Goal: Information Seeking & Learning: Learn about a topic

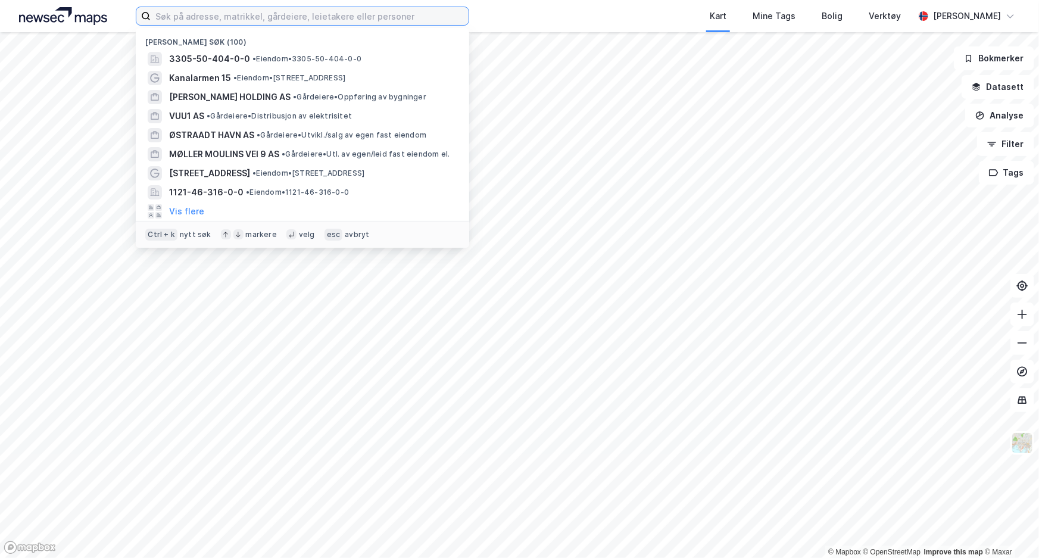
click at [354, 23] on input at bounding box center [310, 16] width 318 height 18
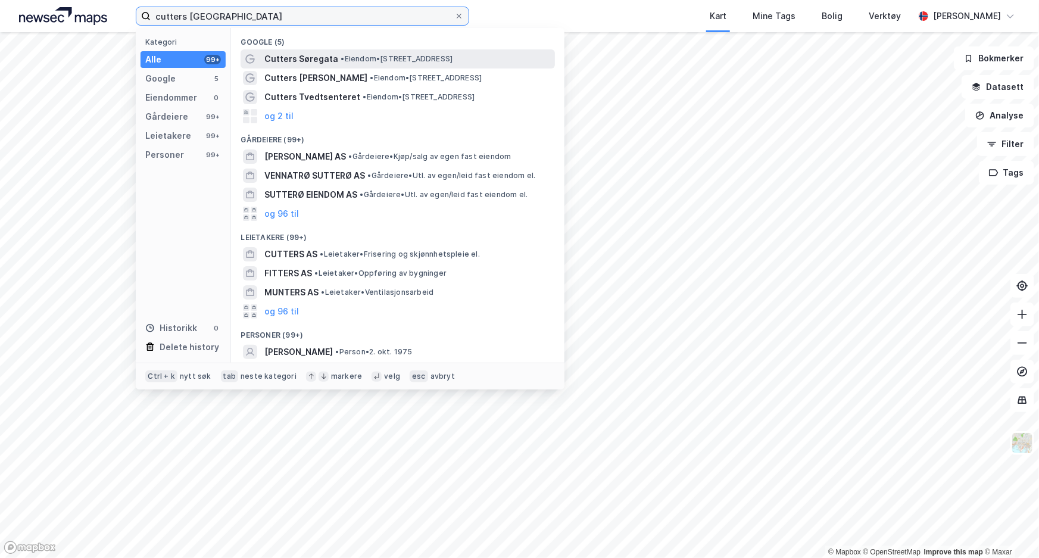
type input "cutters [GEOGRAPHIC_DATA]"
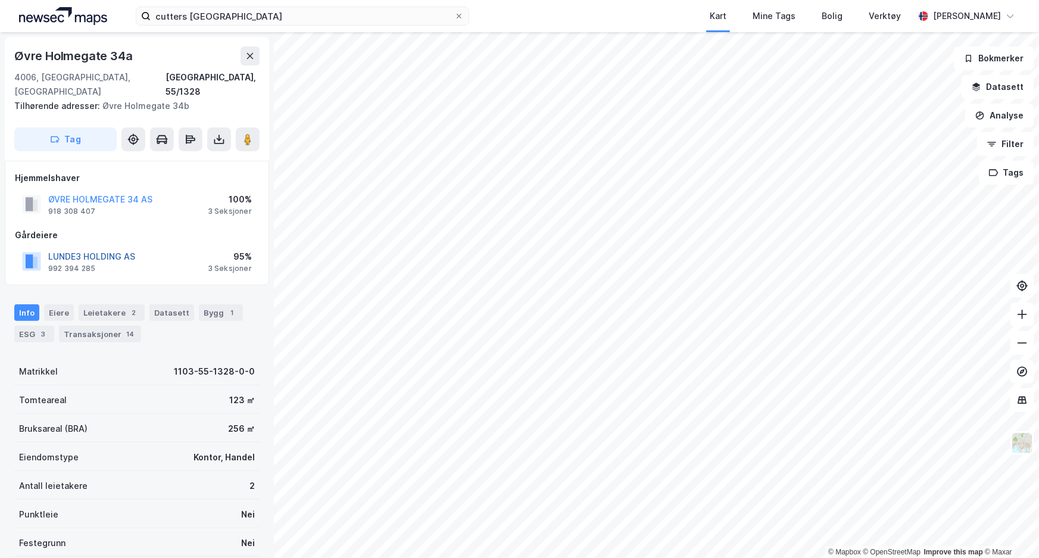
click at [0, 0] on button "LUNDE3 HOLDING AS" at bounding box center [0, 0] width 0 height 0
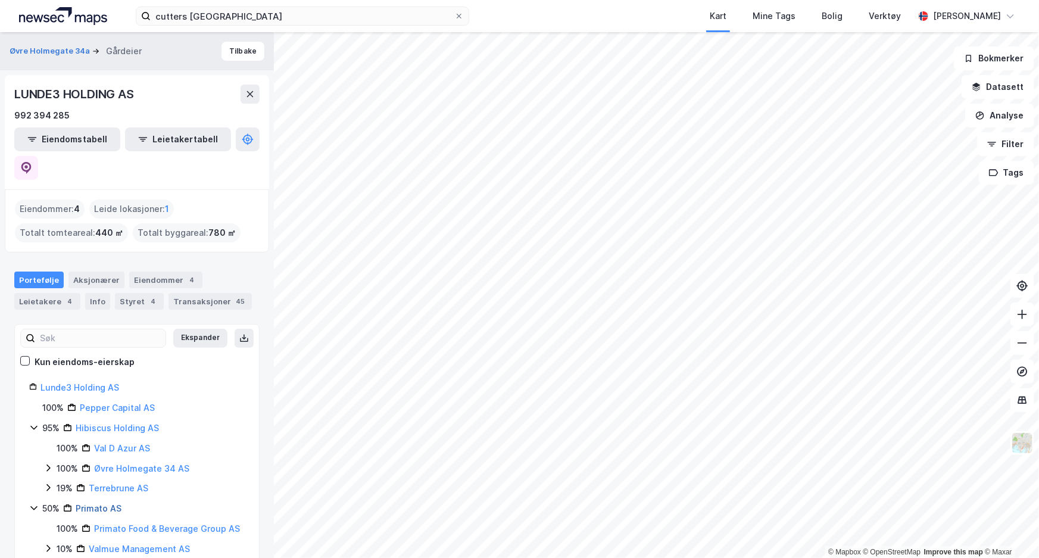
click at [95, 503] on link "Primato AS" at bounding box center [99, 508] width 46 height 10
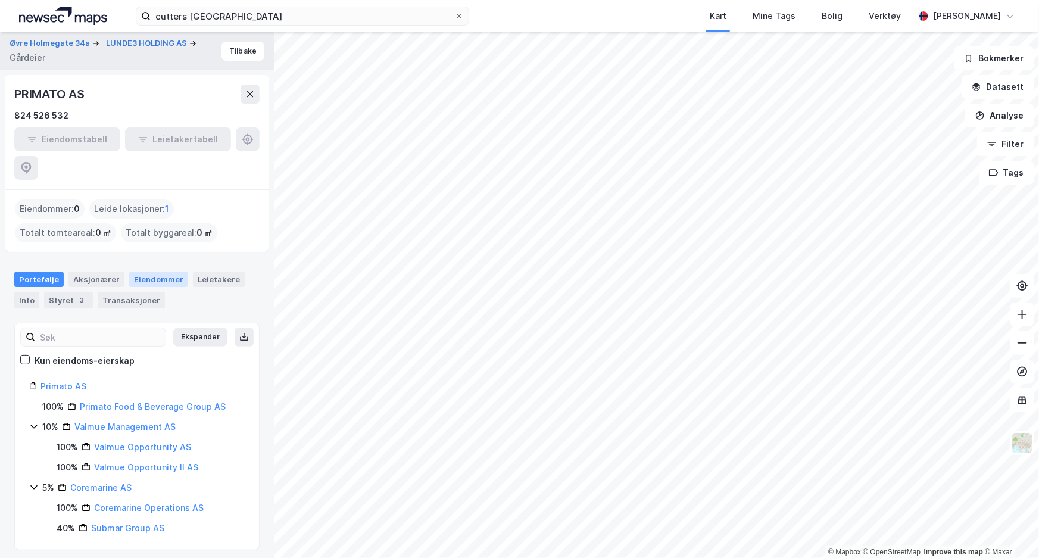
click at [142, 271] on div "Eiendommer" at bounding box center [158, 278] width 59 height 15
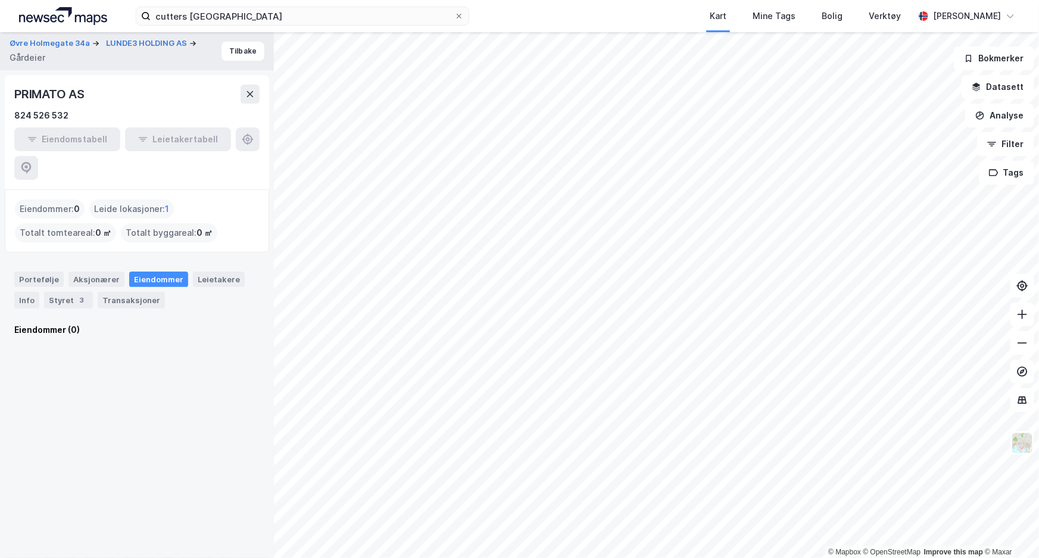
click at [20, 271] on div "Portefølje Aksjonærer Eiendommer Leietakere Info Styret 3 Transaksjoner" at bounding box center [136, 289] width 245 height 37
click at [29, 271] on div "Portefølje" at bounding box center [38, 278] width 49 height 15
